Goal: Browse casually

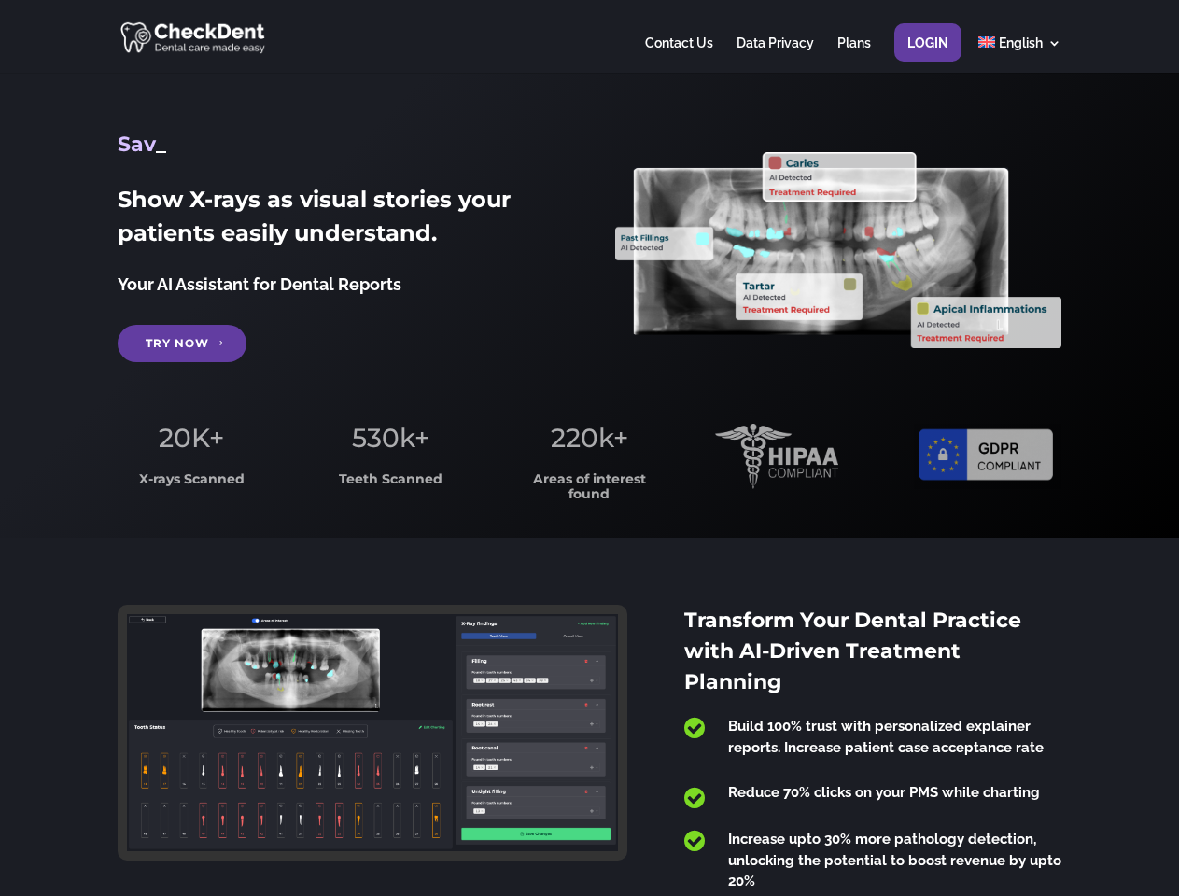
click at [589, 448] on span "220k+" at bounding box center [589, 438] width 77 height 32
click at [589, 36] on div at bounding box center [589, 36] width 943 height 73
click at [589, 448] on span "220k+" at bounding box center [589, 438] width 77 height 32
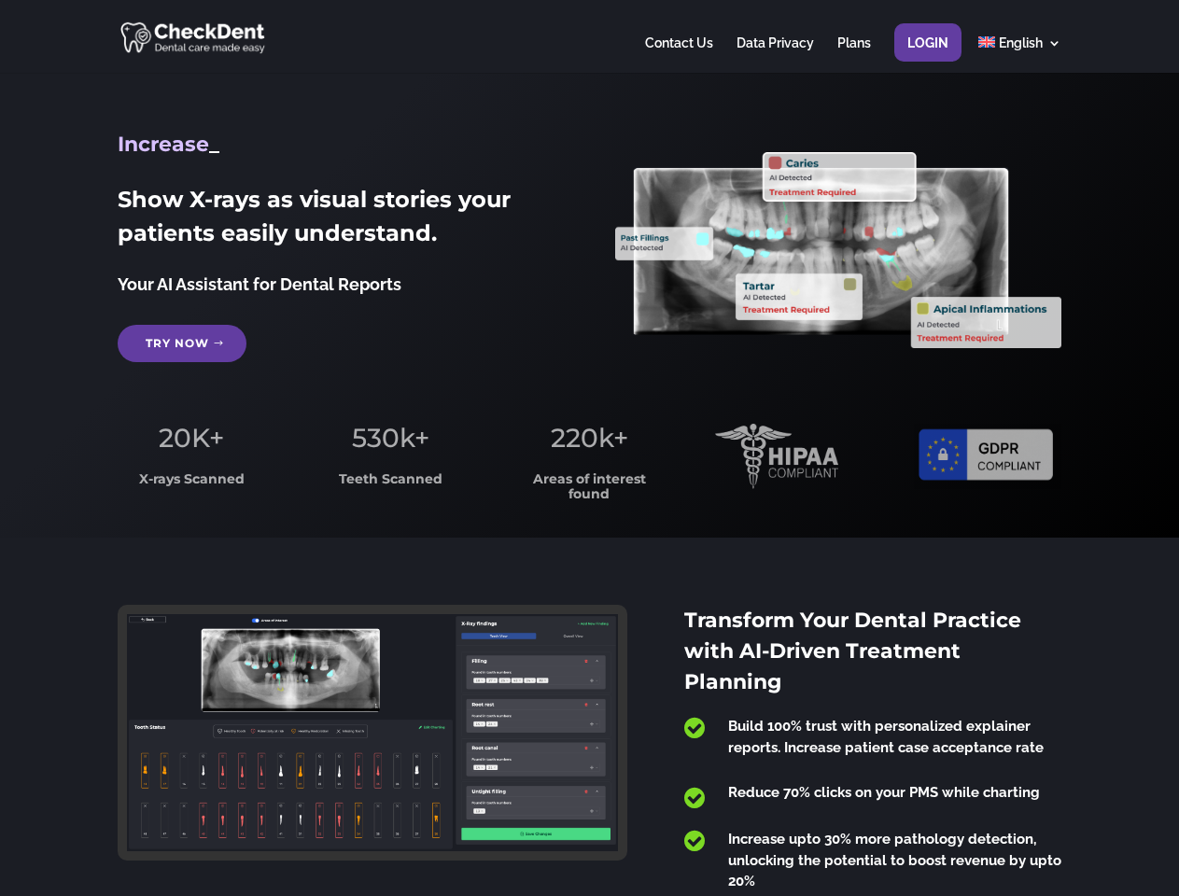
click at [589, 36] on div at bounding box center [589, 36] width 943 height 73
